Goal: Check status: Check status

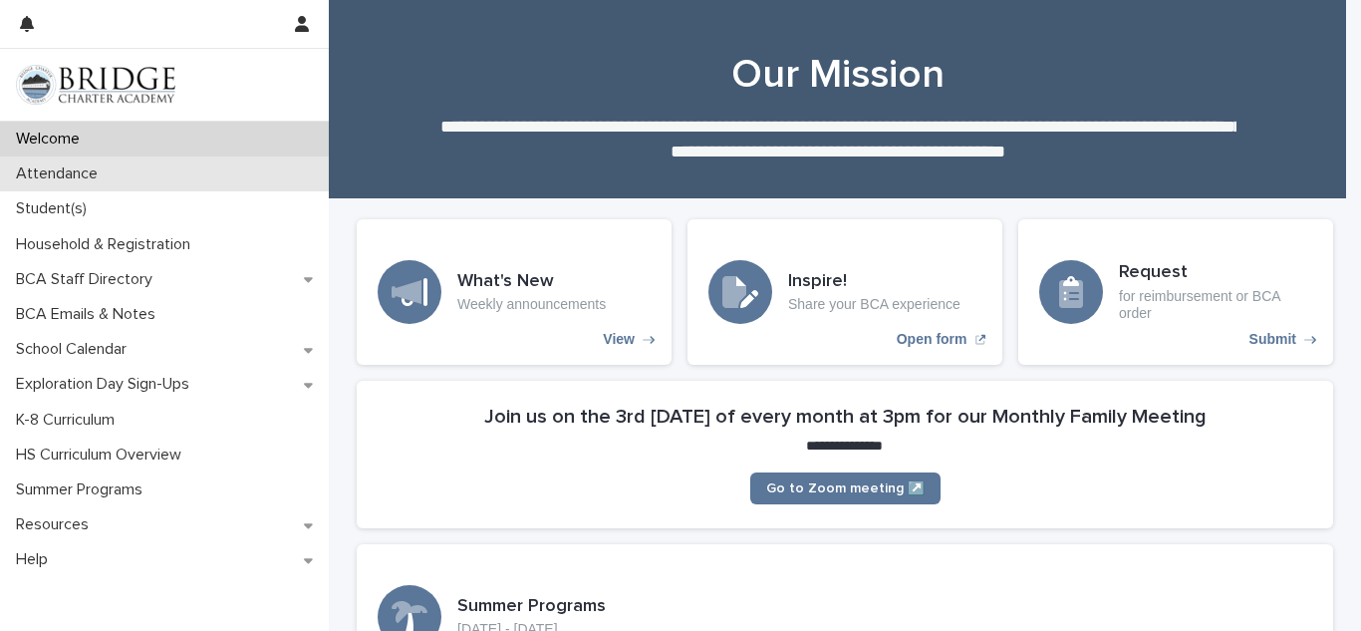
click at [199, 175] on div "Attendance" at bounding box center [164, 173] width 329 height 35
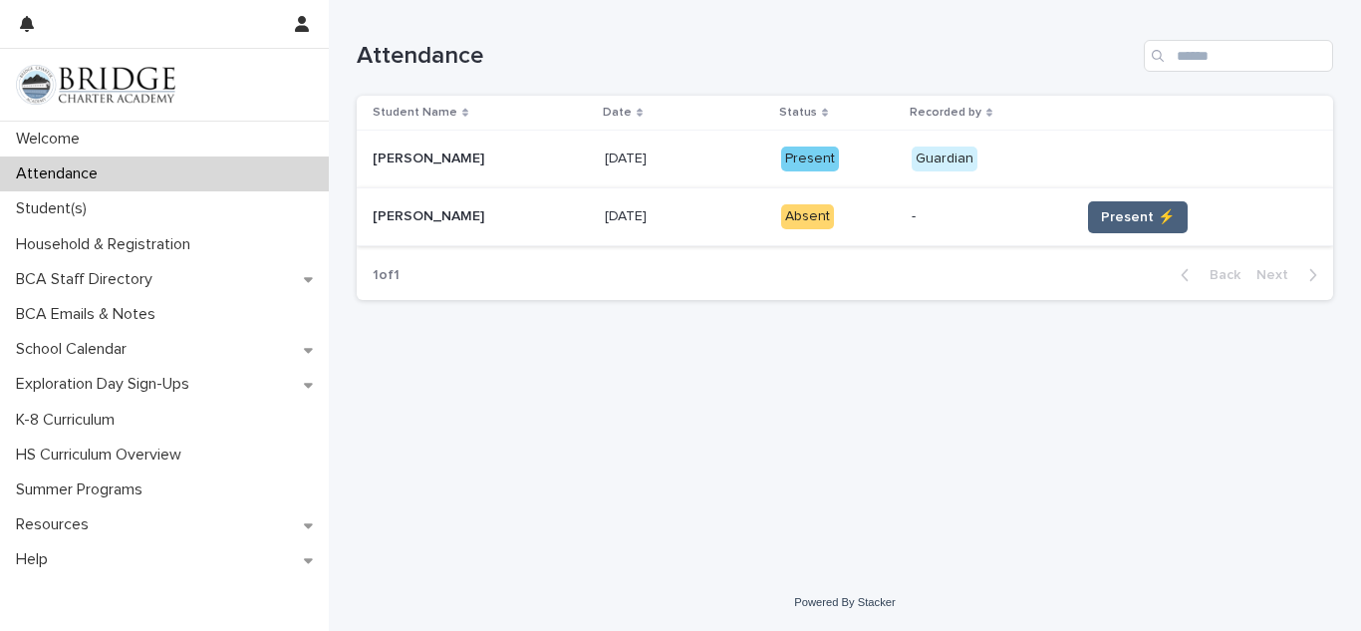
click at [1088, 214] on button "Present ⚡" at bounding box center [1138, 217] width 100 height 32
click at [1101, 216] on span "Present ⚡" at bounding box center [1138, 217] width 74 height 20
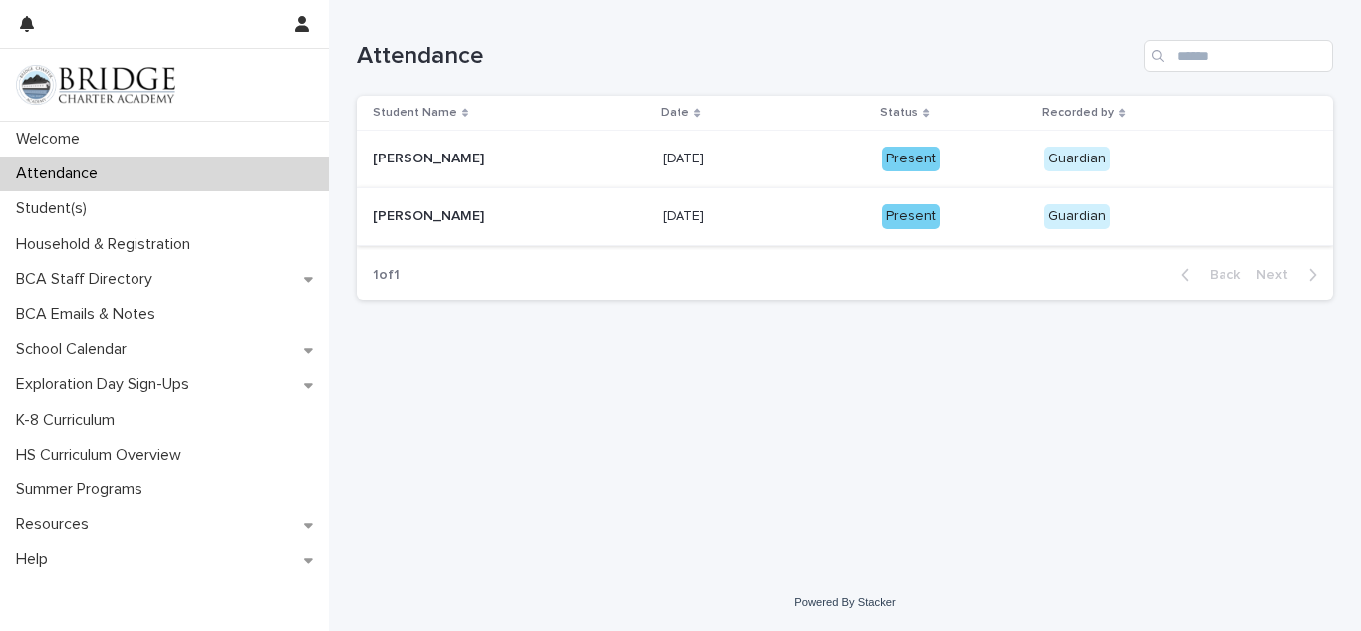
click at [152, 73] on img at bounding box center [95, 85] width 159 height 40
